Goal: Communication & Community: Answer question/provide support

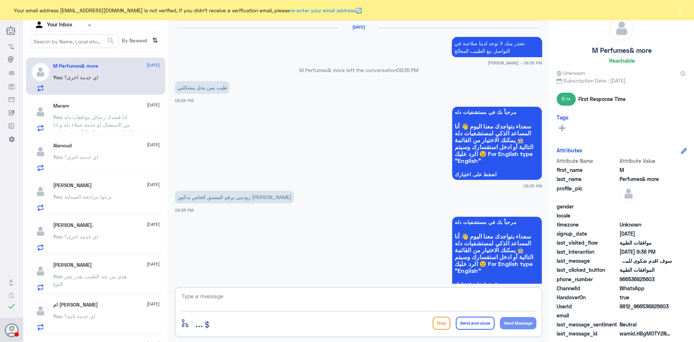
scroll to position [710, 0]
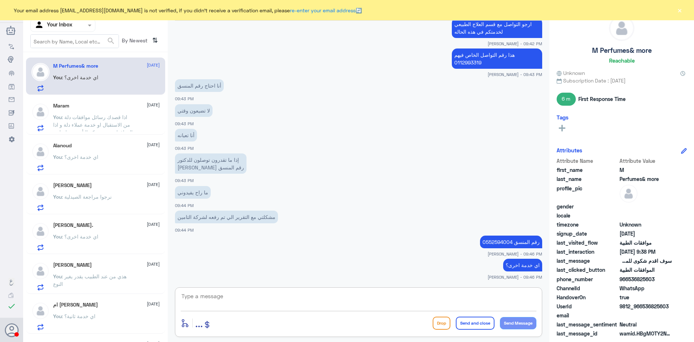
click at [335, 299] on textarea at bounding box center [359, 300] width 356 height 18
type textarea "r]lh;l hguhtdm"
type textarea "قدامكم العافية"
click at [485, 322] on button "Send and close" at bounding box center [475, 322] width 39 height 13
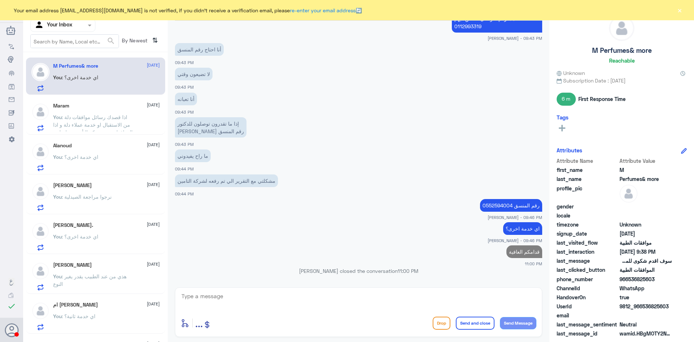
click at [70, 121] on p "You : اذا قصدك رسائل موافقات دلة من الاستقبال او خدمة عملاء دلة و اذا الموافقات…" at bounding box center [93, 122] width 81 height 18
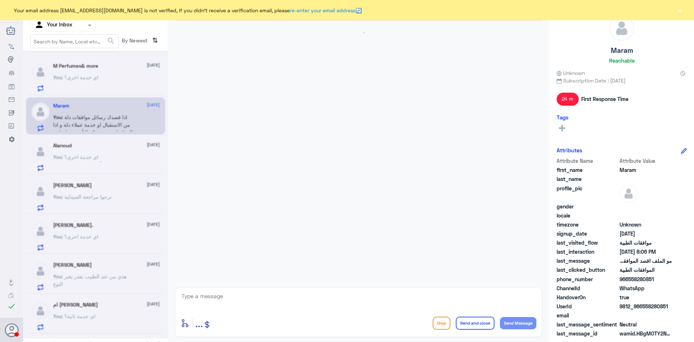
scroll to position [523, 0]
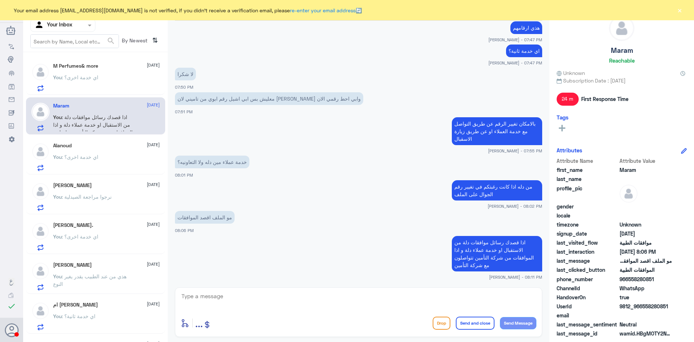
click at [280, 297] on textarea at bounding box center [359, 300] width 356 height 18
type textarea "قدام"
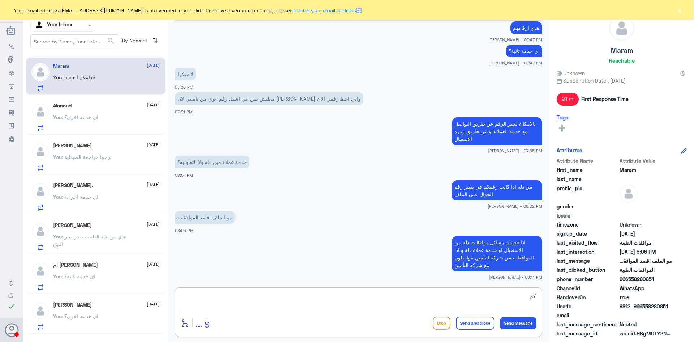
type textarea "ك"
type textarea "قدامكم العافية"
click at [470, 327] on button "Send and close" at bounding box center [475, 322] width 39 height 13
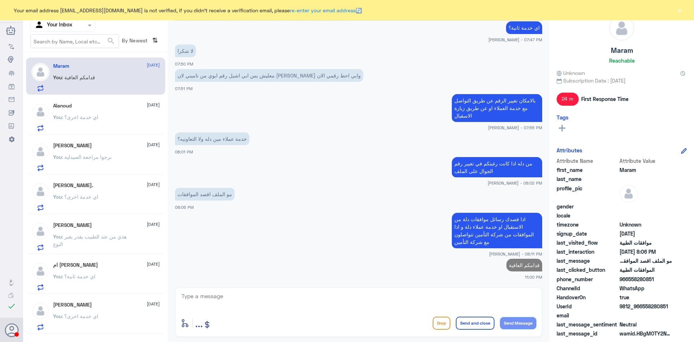
scroll to position [544, 0]
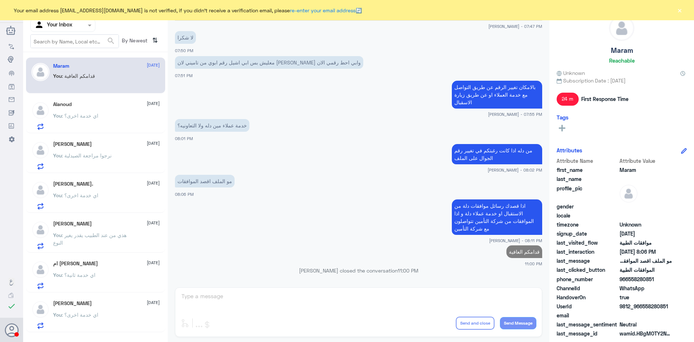
click at [84, 116] on span ": اي خدمة اخرى؟" at bounding box center [80, 115] width 37 height 6
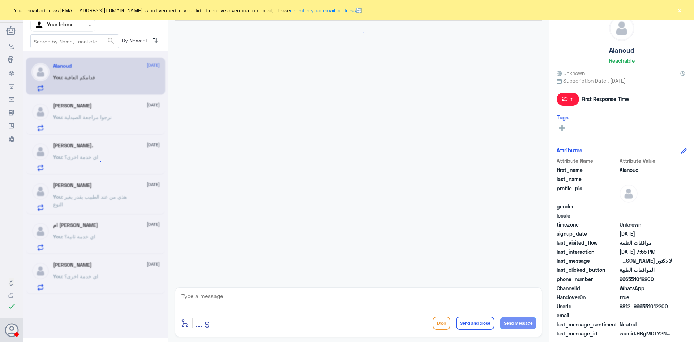
scroll to position [736, 0]
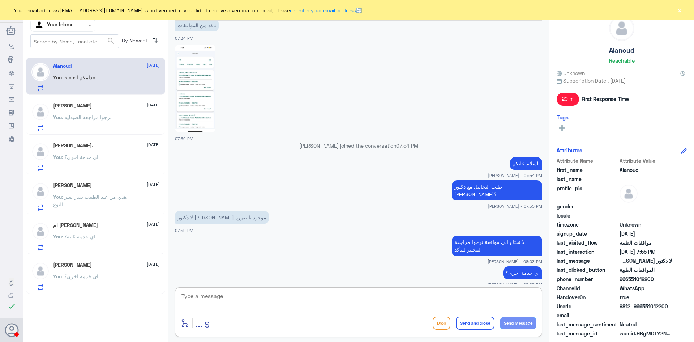
click at [253, 300] on textarea at bounding box center [359, 300] width 356 height 18
type textarea "قدامكم العافية"
click at [469, 323] on button "Send and close" at bounding box center [475, 322] width 39 height 13
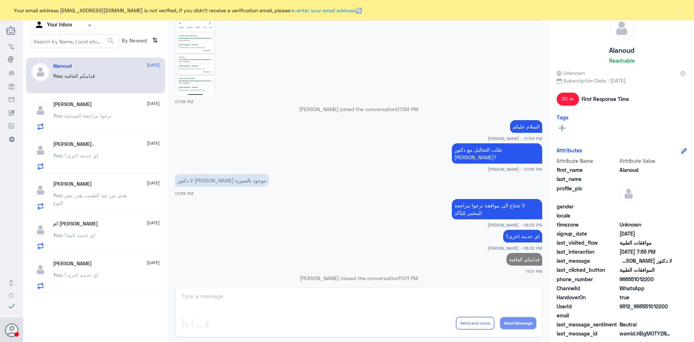
click at [94, 109] on div "[PERSON_NAME] [DATE] You : نرجوا مراجعة الصيدلية" at bounding box center [106, 115] width 107 height 29
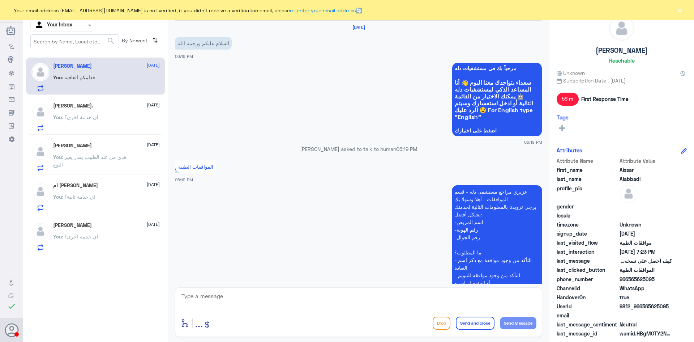
scroll to position [376, 0]
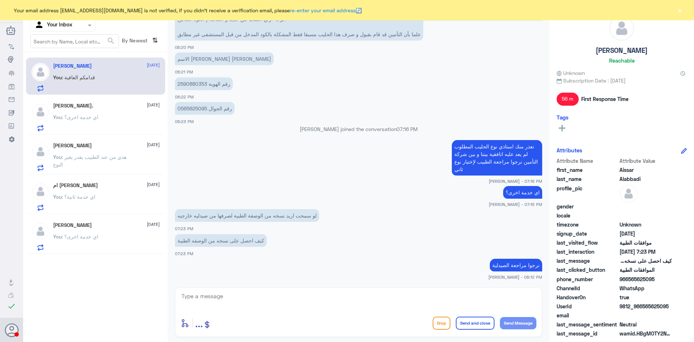
click at [293, 295] on textarea at bounding box center [359, 300] width 356 height 18
type textarea "قدامكم العافية"
click at [472, 324] on button "Send and close" at bounding box center [475, 322] width 39 height 13
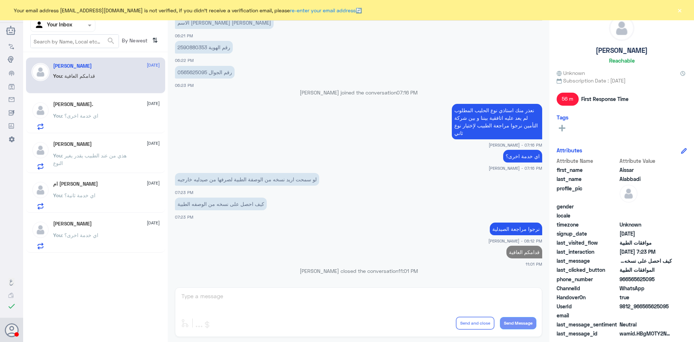
click at [69, 119] on p "You : اي خدمة اخرى؟" at bounding box center [75, 121] width 45 height 18
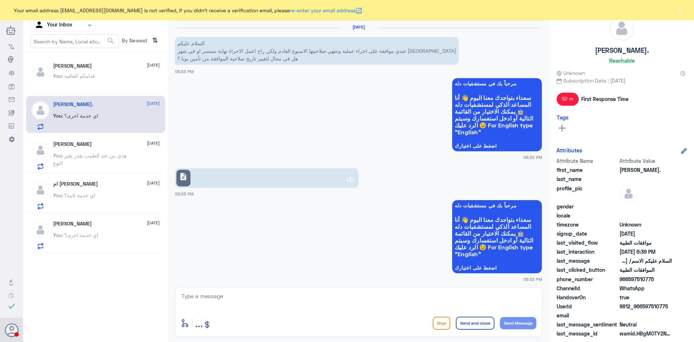
scroll to position [389, 0]
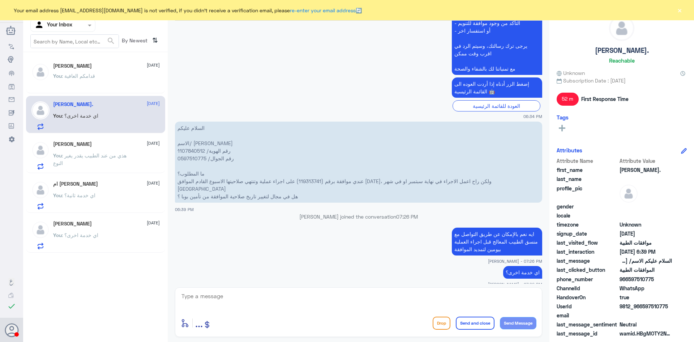
click at [266, 299] on textarea at bounding box center [359, 300] width 356 height 18
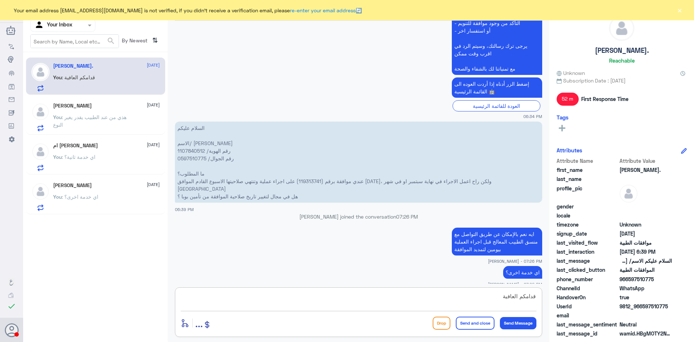
type textarea "قدامكم العافية"
click at [466, 325] on button "Send and close" at bounding box center [475, 322] width 39 height 13
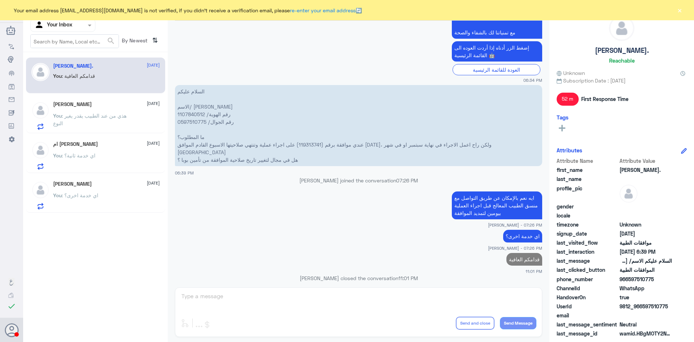
click at [74, 113] on span ": هذي من عند الطبيب يقدر يغير النوع" at bounding box center [89, 119] width 73 height 14
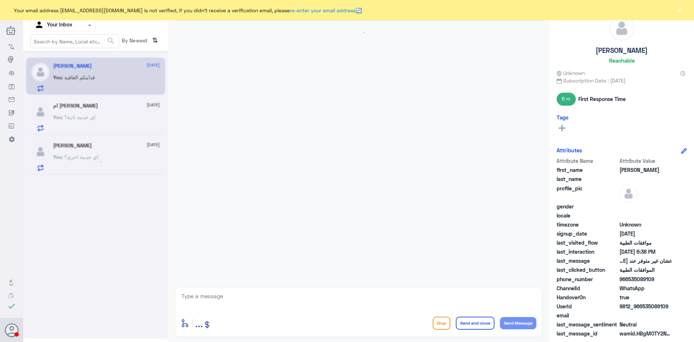
scroll to position [488, 0]
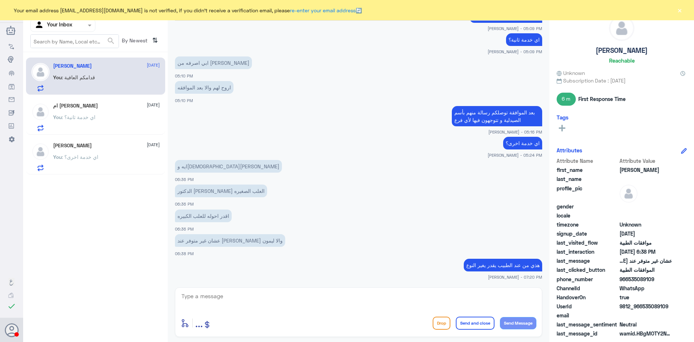
click at [298, 296] on textarea at bounding box center [359, 300] width 356 height 18
type textarea "قدامكم العافية"
click at [484, 324] on button "Send and close" at bounding box center [475, 322] width 39 height 13
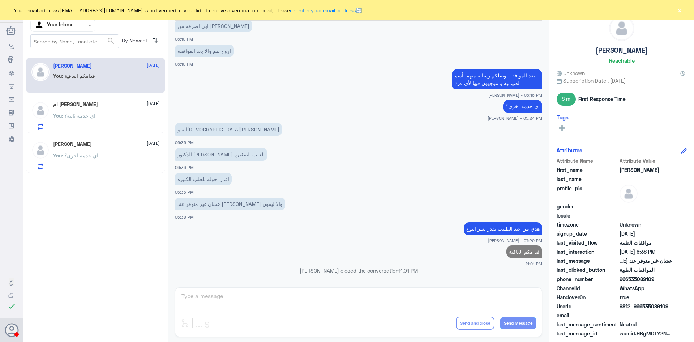
scroll to position [510, 0]
click at [99, 110] on div "ام [PERSON_NAME] [DATE] You : اي خدمة ثانية؟" at bounding box center [106, 115] width 107 height 29
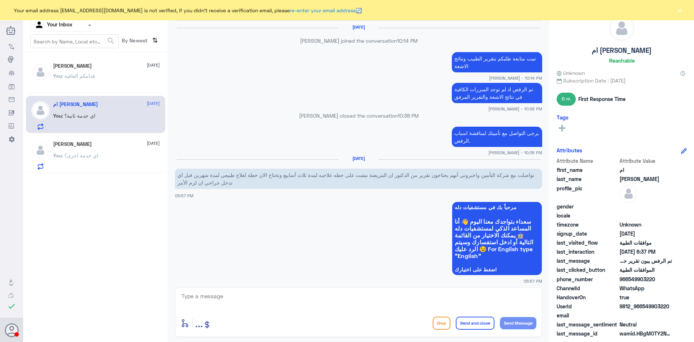
scroll to position [548, 0]
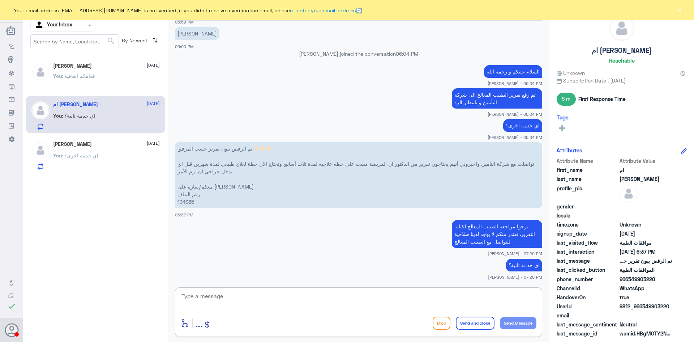
click at [249, 296] on textarea at bounding box center [359, 300] width 356 height 18
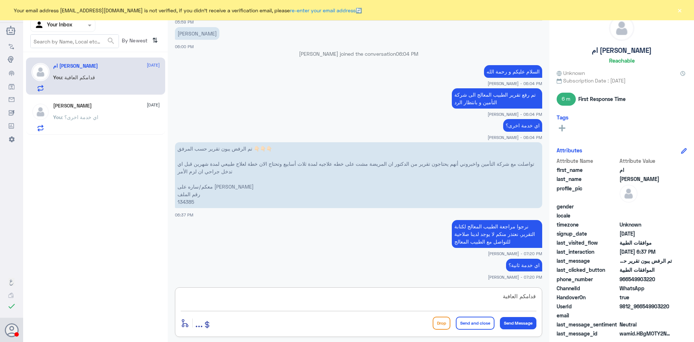
type textarea "قدامكم العافية"
click at [467, 326] on button "Send and close" at bounding box center [475, 322] width 39 height 13
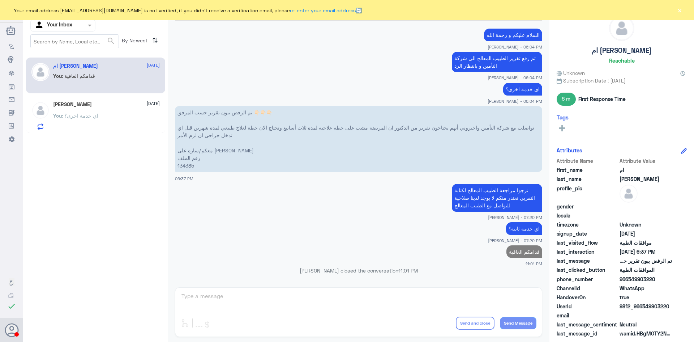
scroll to position [569, 0]
click at [114, 119] on div "You : اي خدمة اخرى؟" at bounding box center [106, 121] width 107 height 16
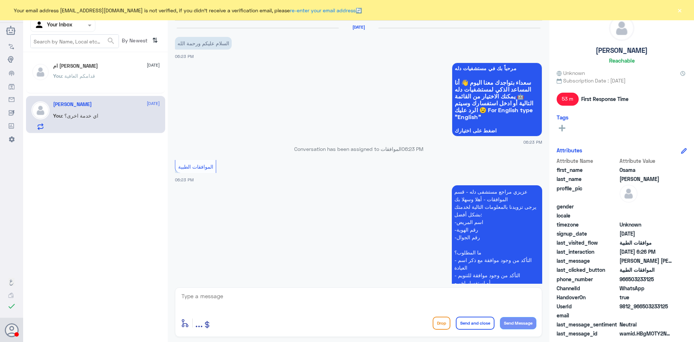
scroll to position [214, 0]
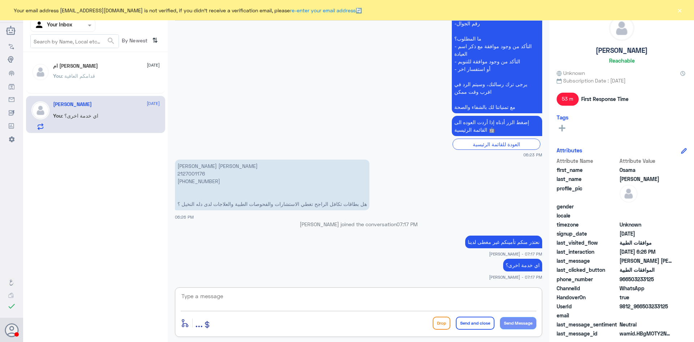
click at [306, 293] on textarea at bounding box center [359, 300] width 356 height 18
type textarea "ق"
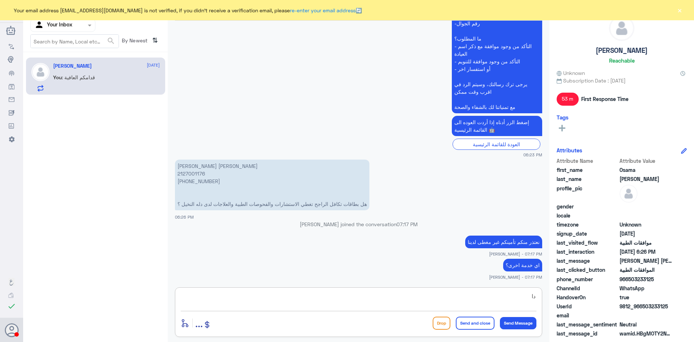
type textarea "د"
type textarea "قدامكم العافية"
click at [470, 327] on button "Send and close" at bounding box center [475, 322] width 39 height 13
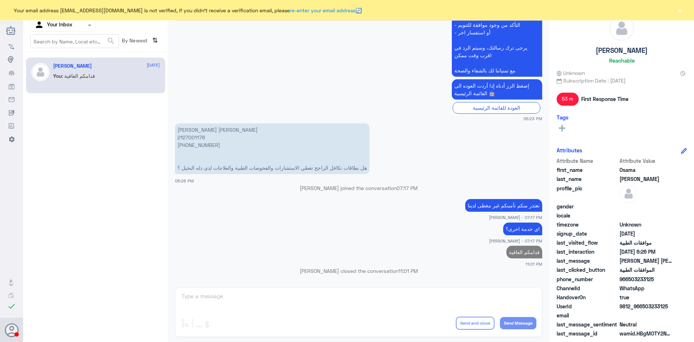
click at [78, 27] on div at bounding box center [63, 25] width 64 height 8
click at [66, 85] on div "Your Team" at bounding box center [62, 90] width 65 height 17
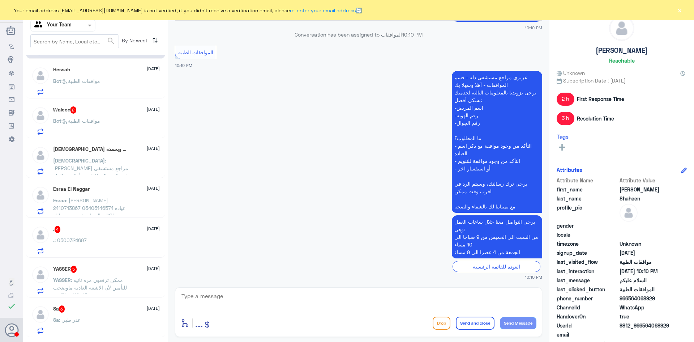
scroll to position [0, 0]
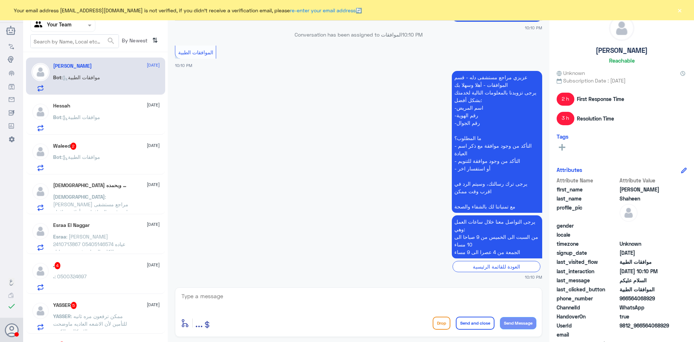
click at [682, 10] on button "×" at bounding box center [679, 10] width 7 height 7
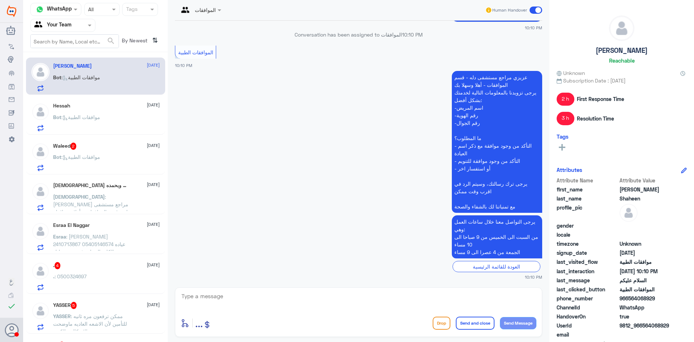
click at [65, 27] on input "text" at bounding box center [54, 25] width 40 height 8
click at [70, 63] on Inbox "Your Inbox" at bounding box center [59, 64] width 25 height 6
